Goal: Task Accomplishment & Management: Manage account settings

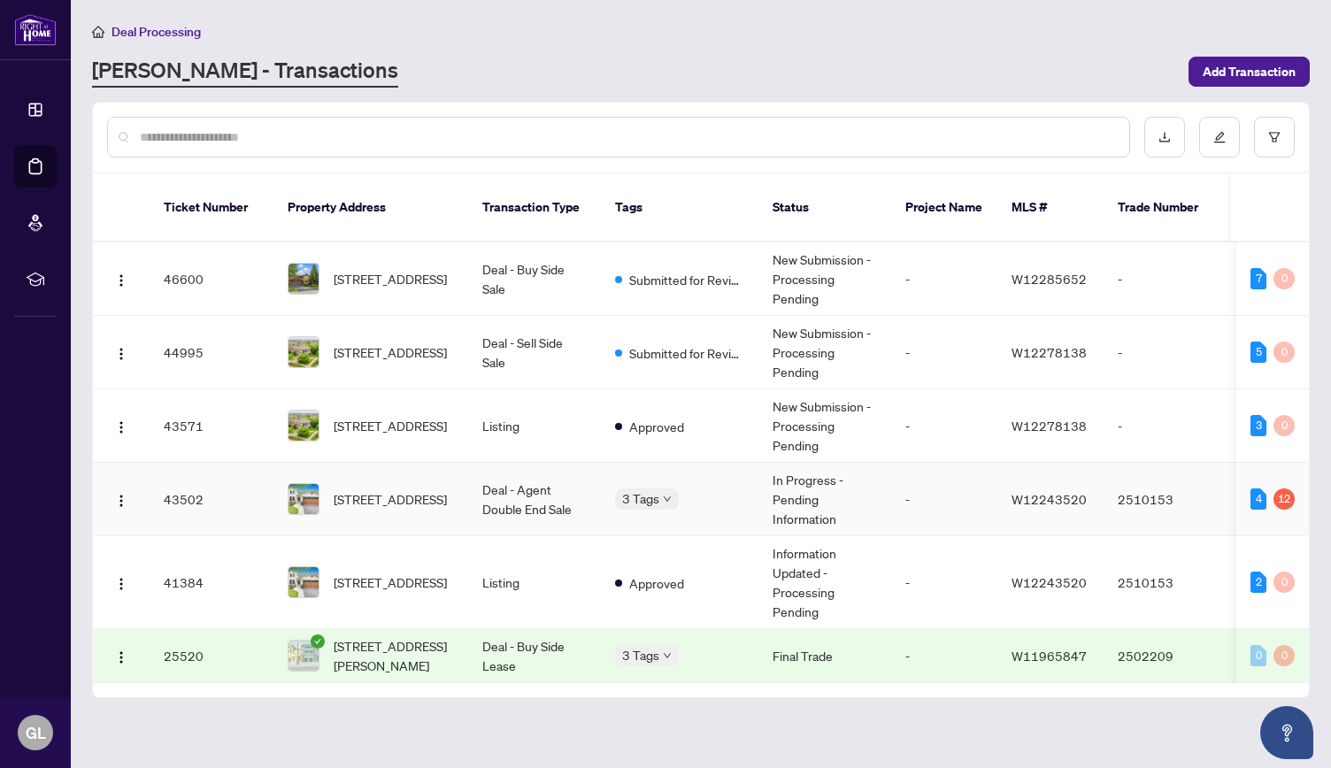
click at [551, 473] on td "Deal - Agent Double End Sale" at bounding box center [534, 499] width 133 height 73
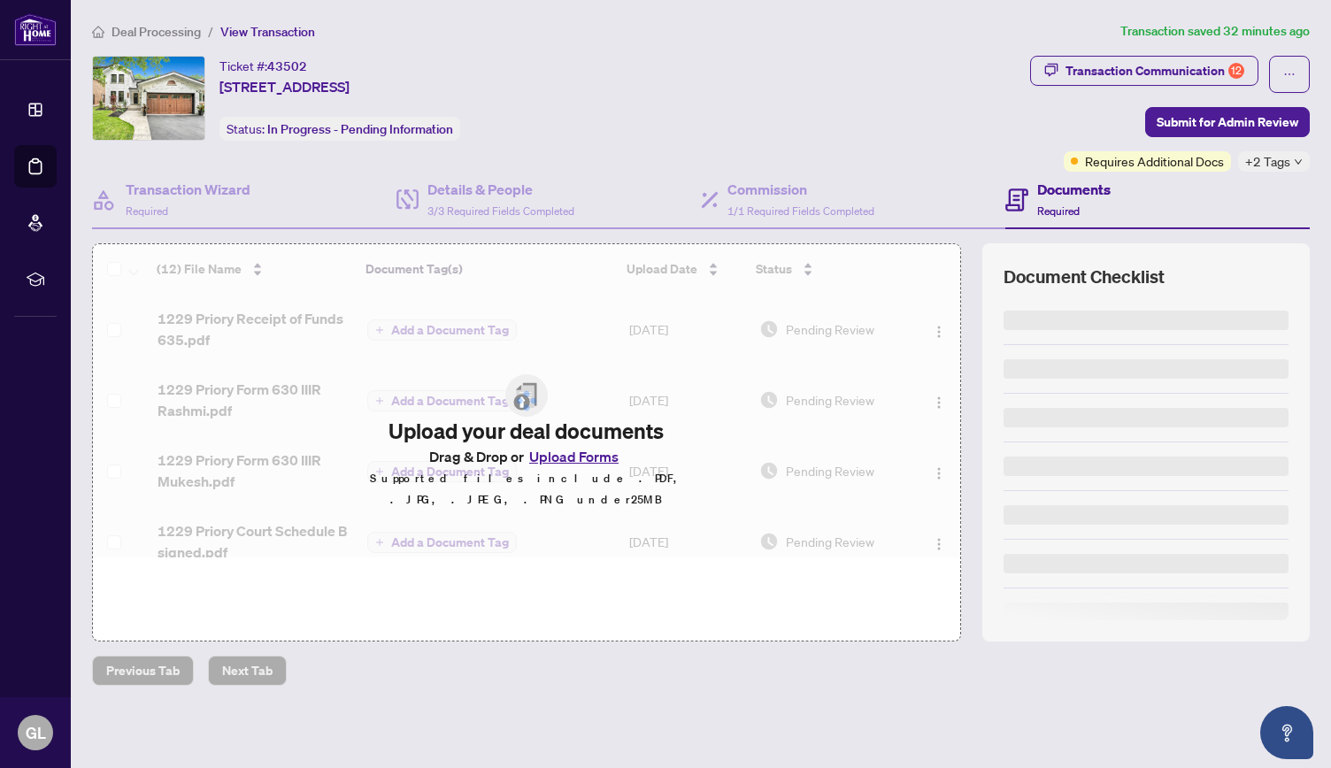
click at [416, 648] on div "Deal Processing / View Transaction Transaction saved 32 minutes ago Ticket #: 4…" at bounding box center [700, 384] width 1231 height 726
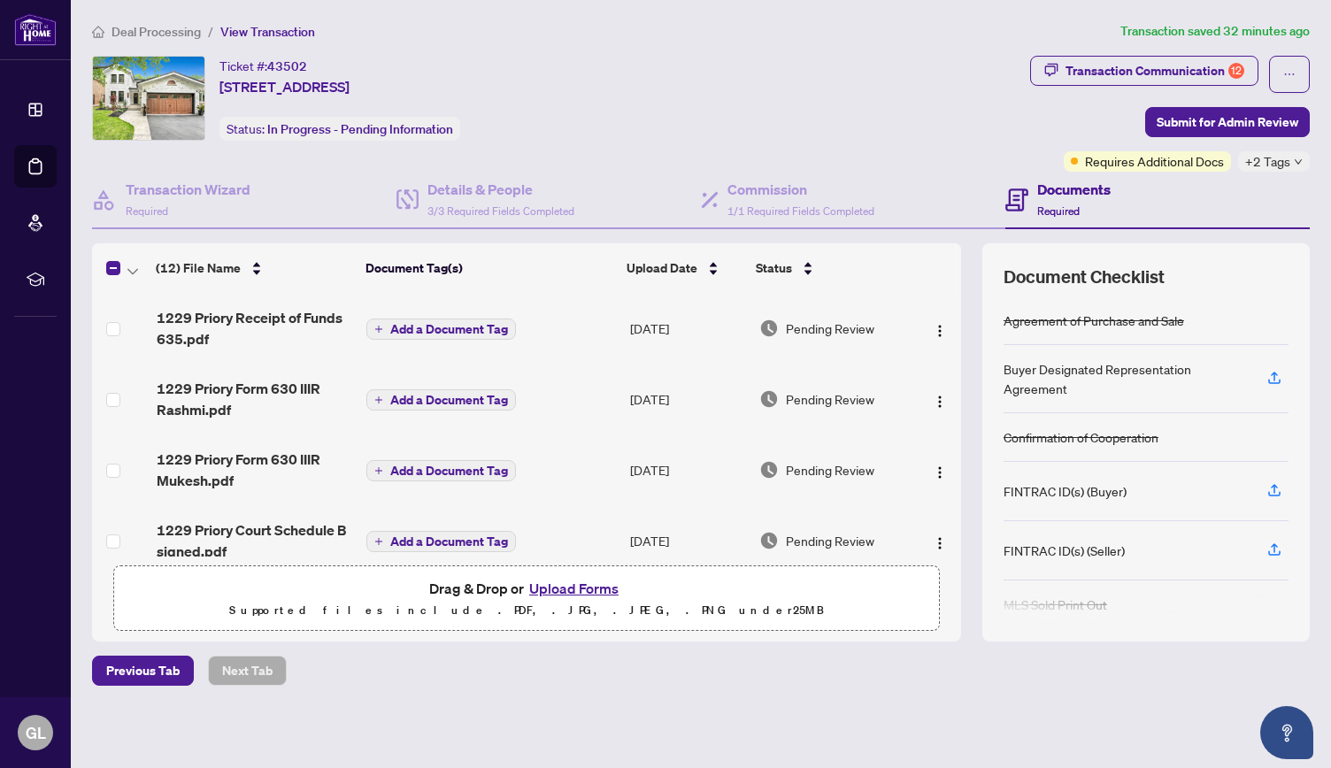
click at [915, 382] on td at bounding box center [938, 399] width 46 height 71
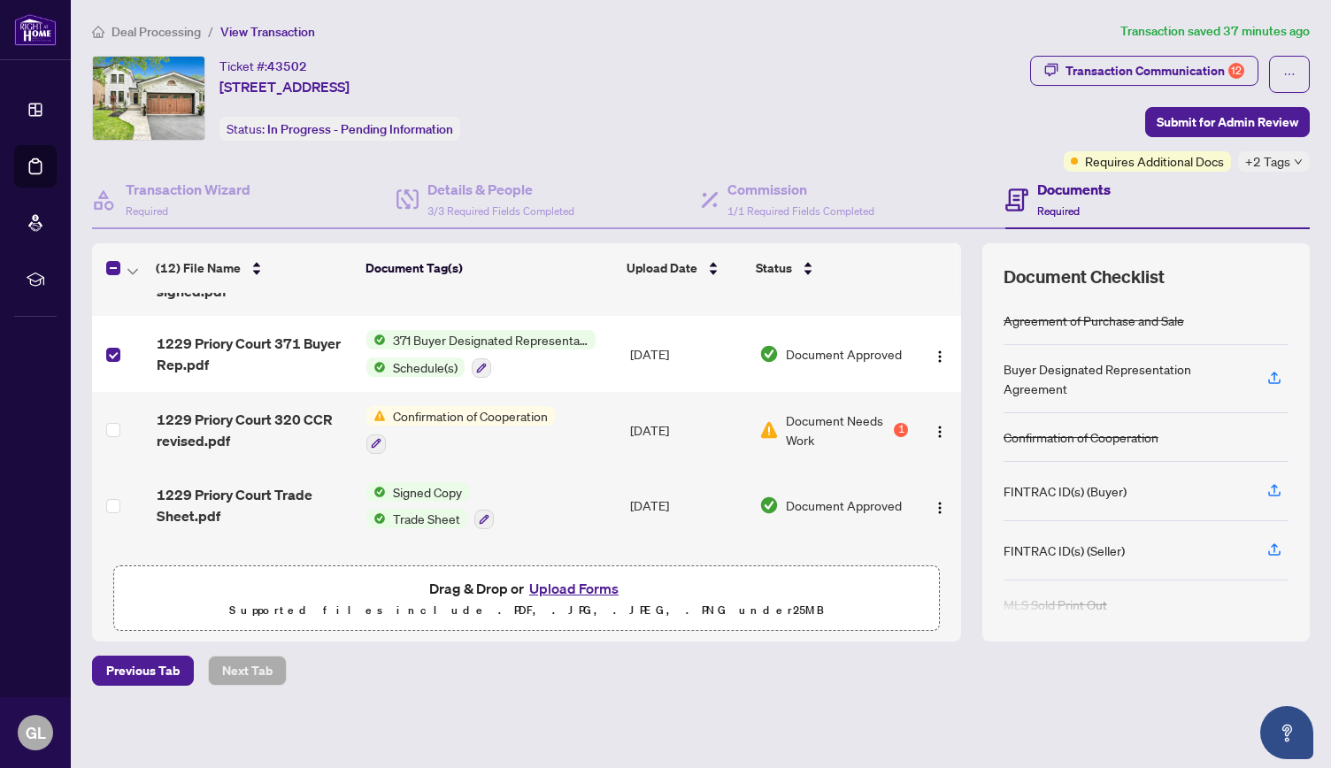
scroll to position [257, 0]
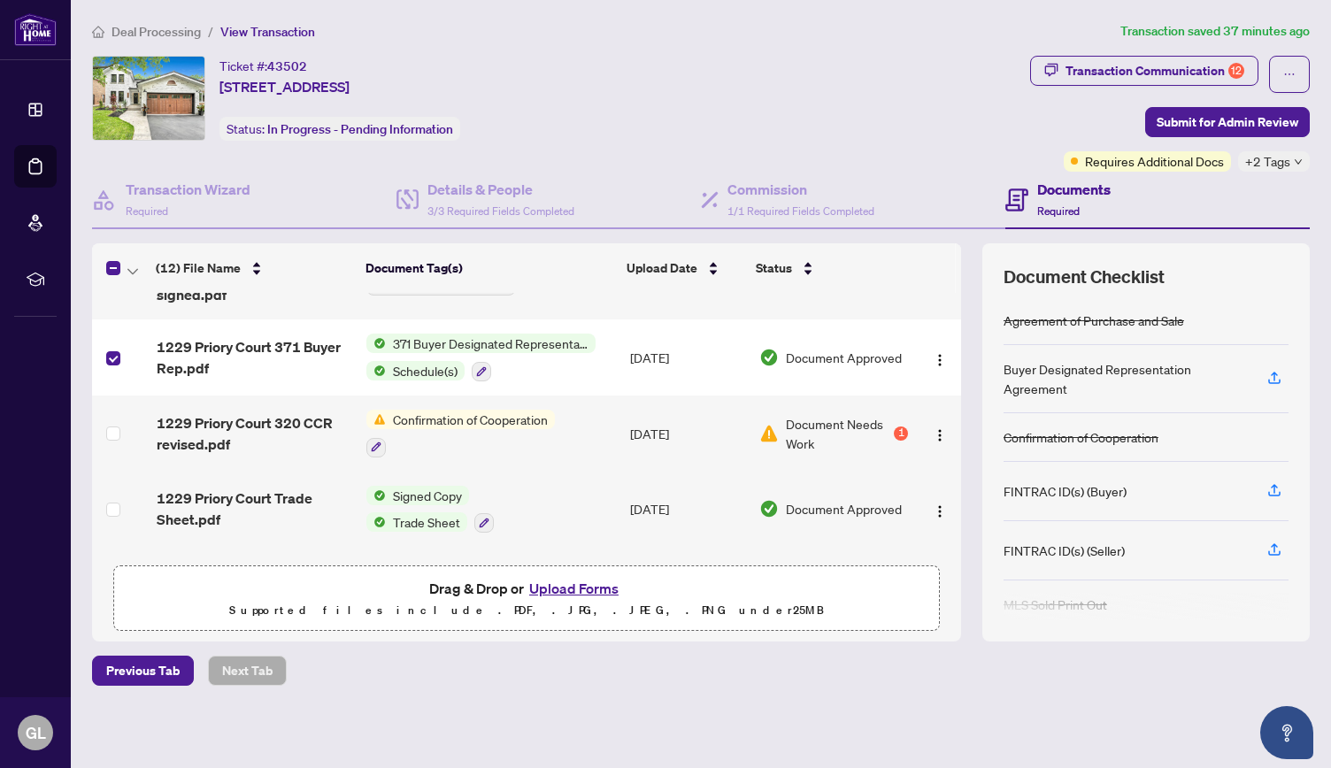
click at [536, 412] on span "Confirmation of Cooperation" at bounding box center [470, 419] width 169 height 19
click at [809, 430] on span "Document Needs Work" at bounding box center [838, 433] width 104 height 39
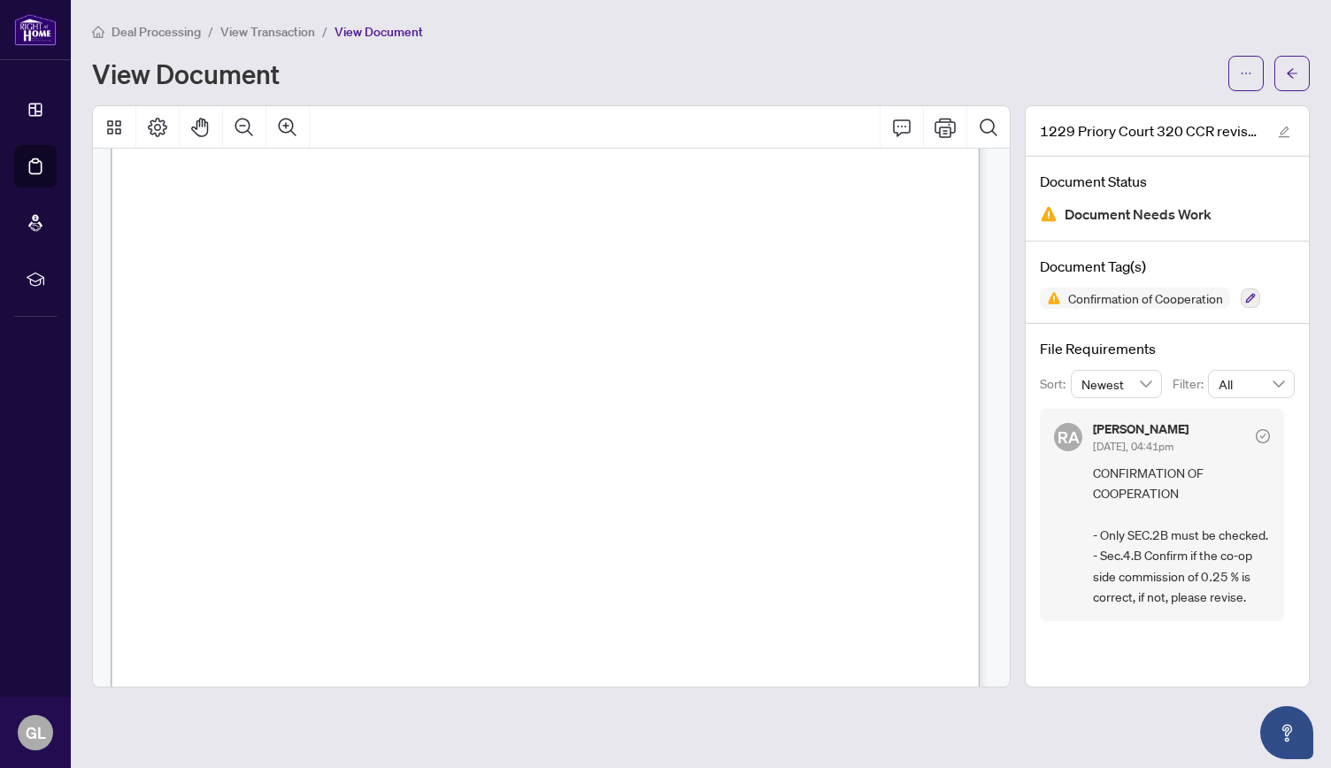
scroll to position [342, 0]
